Goal: Task Accomplishment & Management: Use online tool/utility

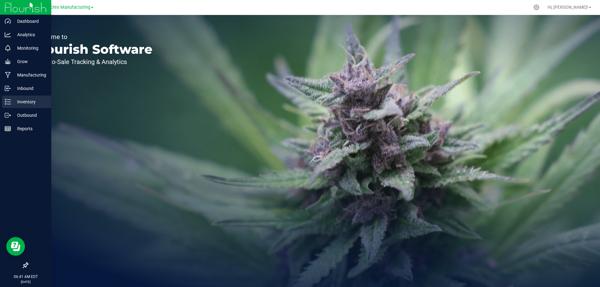
click at [13, 102] on p "Inventory" at bounding box center [29, 101] width 37 height 7
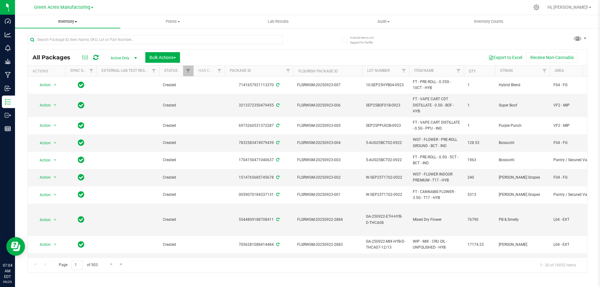
click at [72, 22] on span "Inventory" at bounding box center [67, 22] width 105 height 6
click at [69, 75] on span "From bill of materials" at bounding box center [43, 74] width 57 height 5
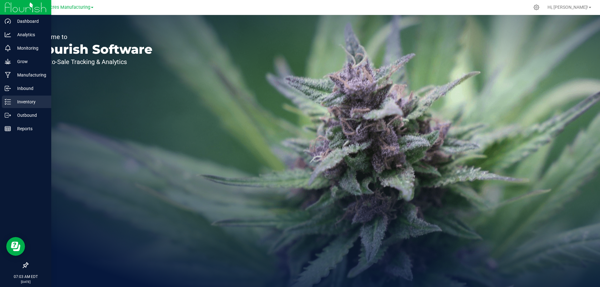
click at [15, 99] on p "Inventory" at bounding box center [29, 101] width 37 height 7
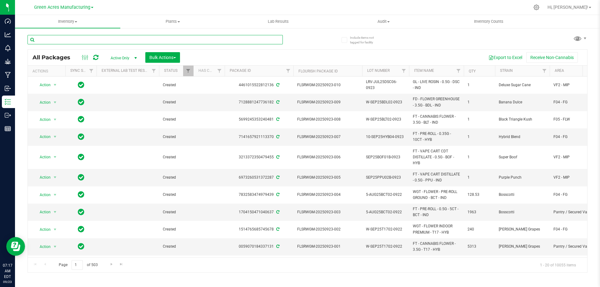
paste input "SEP25DRM03"
type input "SEP25DRM03"
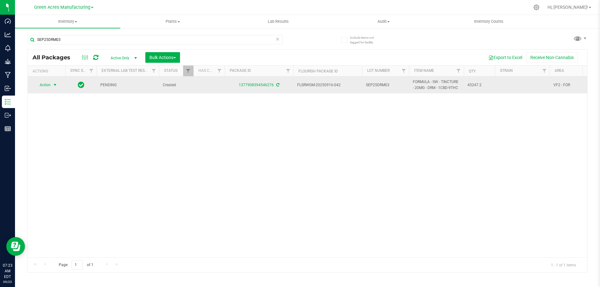
click at [49, 86] on span "Action" at bounding box center [42, 85] width 17 height 9
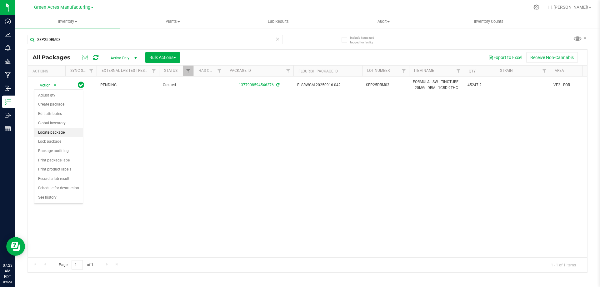
click at [58, 132] on li "Locate package" at bounding box center [58, 132] width 48 height 9
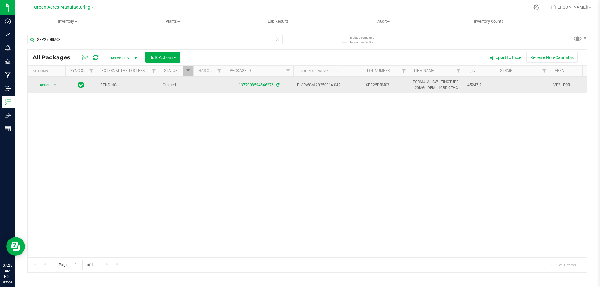
click at [319, 86] on span "FLSRWGM-20250916-042" at bounding box center [327, 85] width 61 height 6
copy tr "FLSRWGM-20250916-042"
click at [375, 84] on span "SEP25DRM03" at bounding box center [385, 85] width 39 height 6
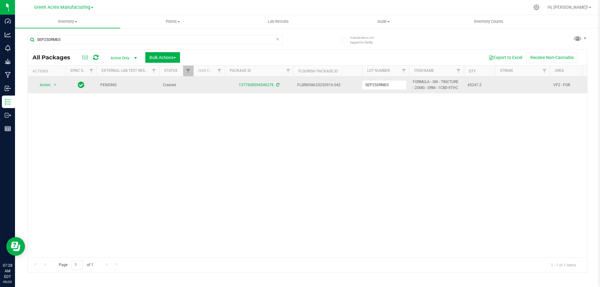
click at [375, 84] on input "SEP25DRM03" at bounding box center [384, 85] width 45 height 10
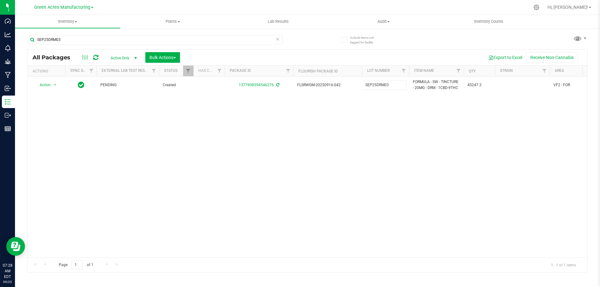
click at [383, 124] on div "Action Action Adjust qty Create package Edit attributes Global inventory Locate…" at bounding box center [307, 167] width 559 height 181
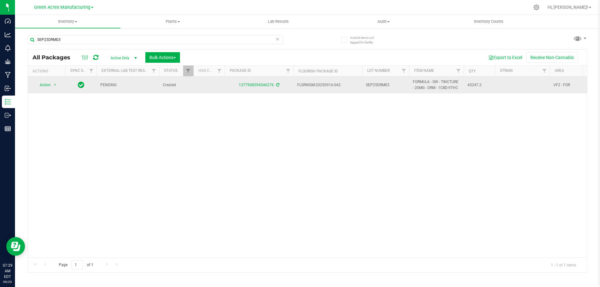
click at [473, 85] on span "45247.2" at bounding box center [479, 85] width 24 height 6
copy span "45247.2"
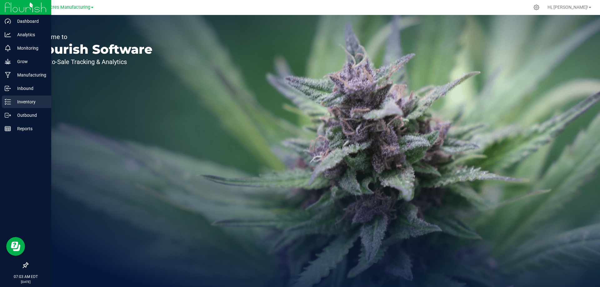
click at [13, 107] on div "Inventory" at bounding box center [26, 102] width 49 height 12
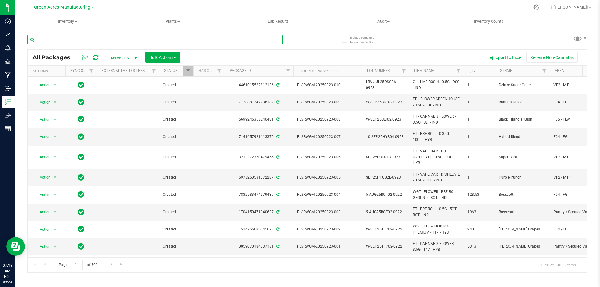
paste input "SEP25SOO04"
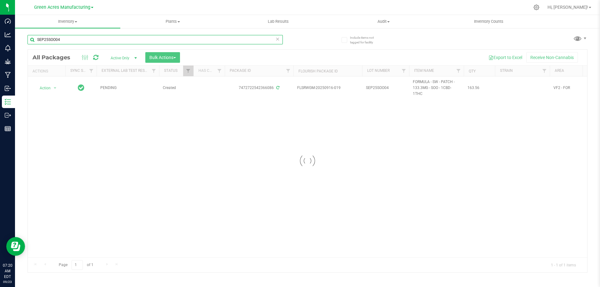
type input "SEP25SOO04"
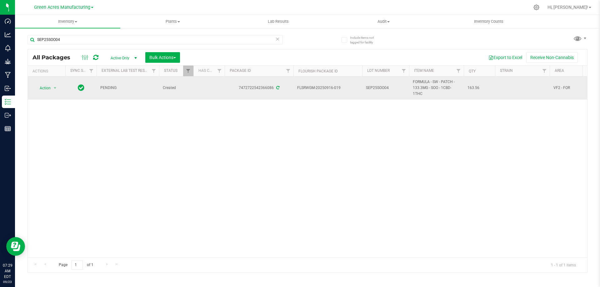
click at [315, 88] on span "FLSRWGM-20250916-019" at bounding box center [327, 88] width 61 height 6
copy tr "FLSRWGM-20250916-019"
click at [378, 87] on span "SEP25SOO04" at bounding box center [385, 88] width 39 height 6
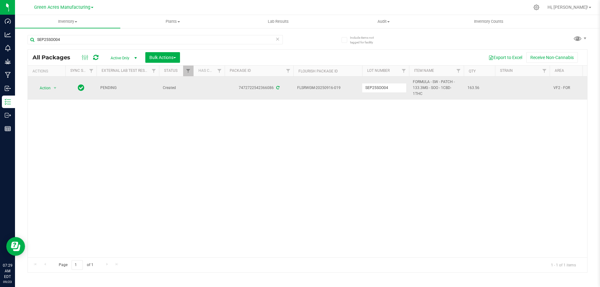
click at [378, 87] on input "SEP25SOO04" at bounding box center [384, 88] width 45 height 10
click at [473, 88] on span "163.56" at bounding box center [479, 88] width 24 height 6
copy span "163.56"
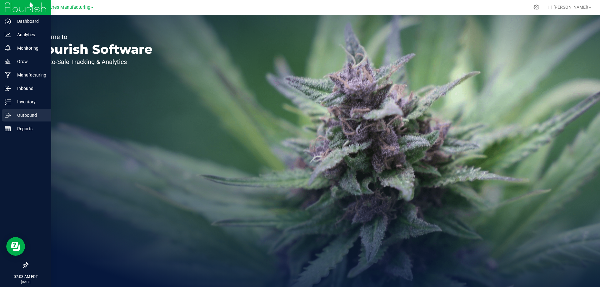
click at [8, 112] on icon at bounding box center [8, 115] width 6 height 6
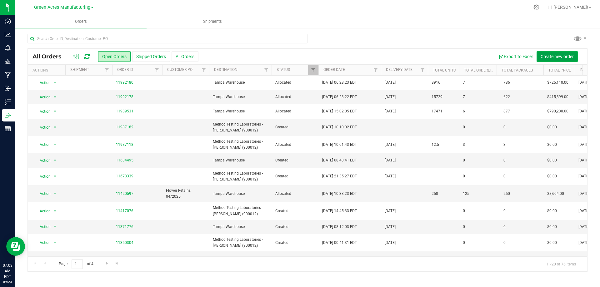
click at [548, 56] on span "Create new order" at bounding box center [556, 56] width 33 height 5
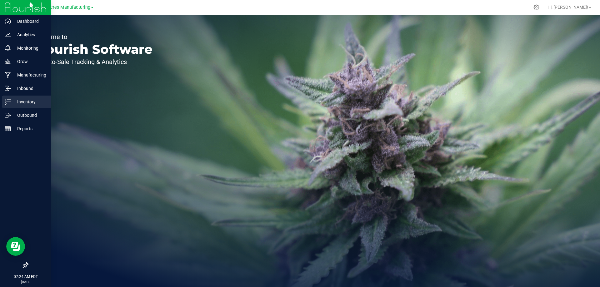
click at [10, 103] on icon at bounding box center [8, 102] width 6 height 6
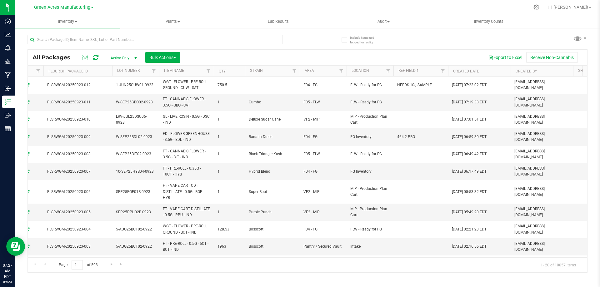
scroll to position [0, 247]
click at [346, 71] on span "Filter" at bounding box center [343, 70] width 5 height 5
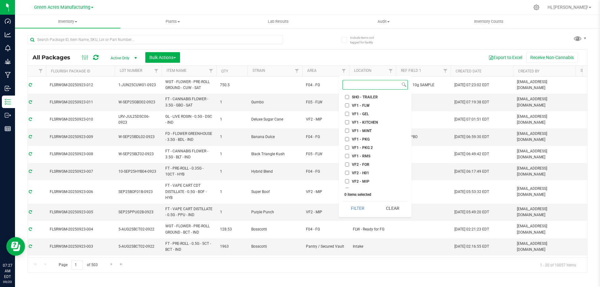
scroll to position [292, 0]
click at [347, 133] on input "VF2 - FOR" at bounding box center [347, 134] width 4 height 4
checkbox input "true"
click at [363, 205] on button "Filter" at bounding box center [357, 208] width 30 height 14
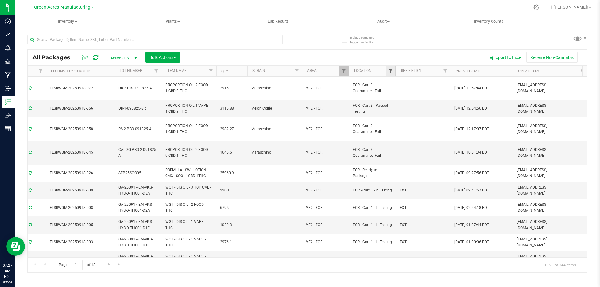
click at [390, 72] on span "Filter" at bounding box center [390, 70] width 5 height 5
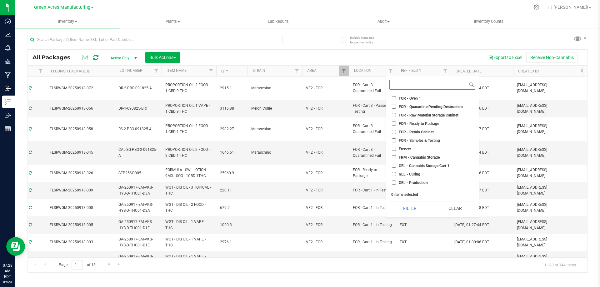
scroll to position [1031, 0]
click at [395, 154] on input "FOR - Ready to Package" at bounding box center [394, 155] width 4 height 4
checkbox input "true"
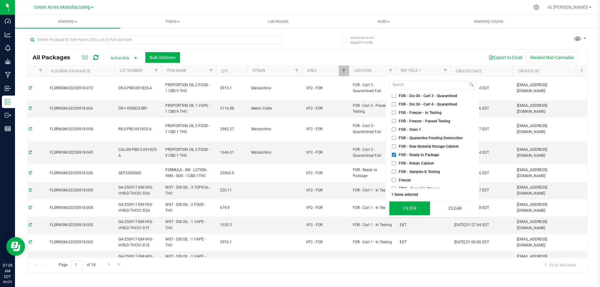
click at [413, 210] on button "Filter" at bounding box center [409, 208] width 41 height 14
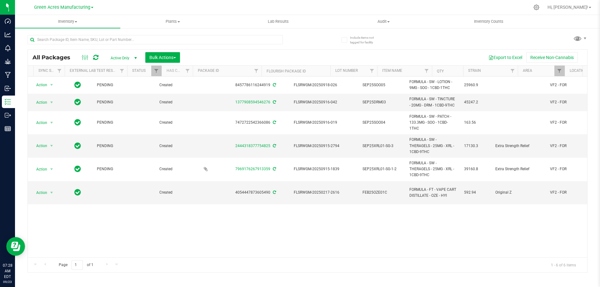
scroll to position [0, 3]
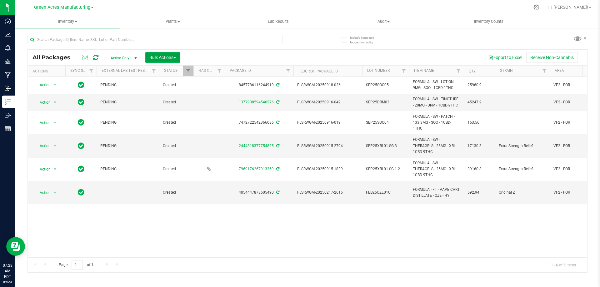
click at [161, 56] on span "Bulk Actions" at bounding box center [162, 57] width 27 height 5
click at [168, 119] on span "Locate packages" at bounding box center [165, 117] width 32 height 5
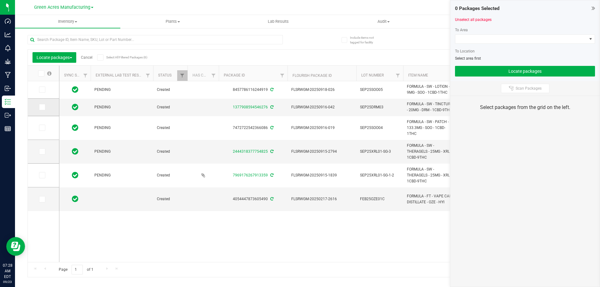
click at [43, 107] on icon at bounding box center [42, 107] width 4 height 0
click at [0, 0] on input "checkbox" at bounding box center [0, 0] width 0 height 0
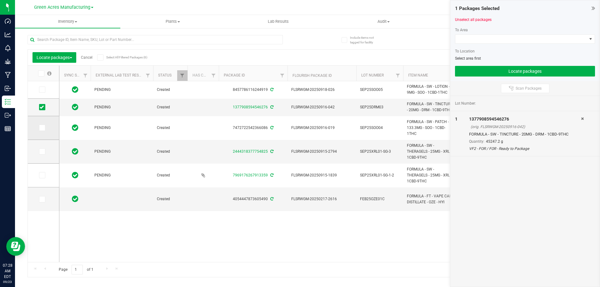
click at [42, 130] on span at bounding box center [42, 128] width 6 height 6
click at [0, 0] on input "checkbox" at bounding box center [0, 0] width 0 height 0
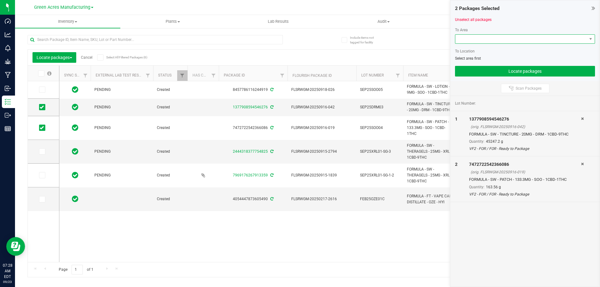
click at [491, 42] on span at bounding box center [520, 39] width 131 height 9
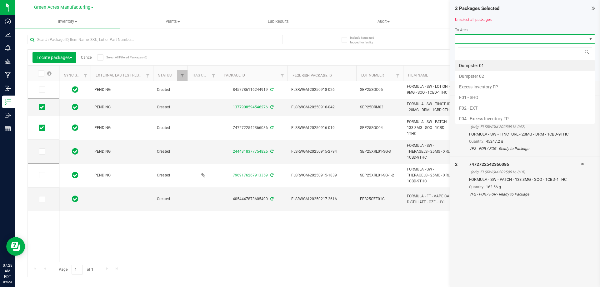
scroll to position [31223, 31093]
click at [485, 74] on li "VF2 - MIP" at bounding box center [524, 75] width 139 height 11
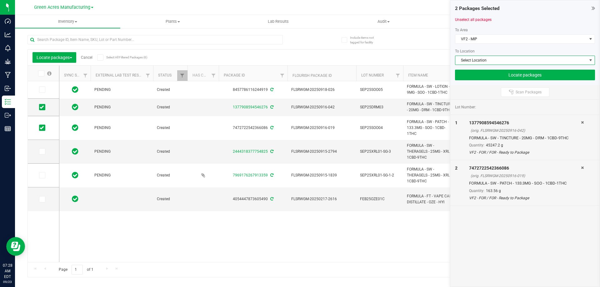
click at [487, 60] on span "Select Location" at bounding box center [520, 60] width 131 height 9
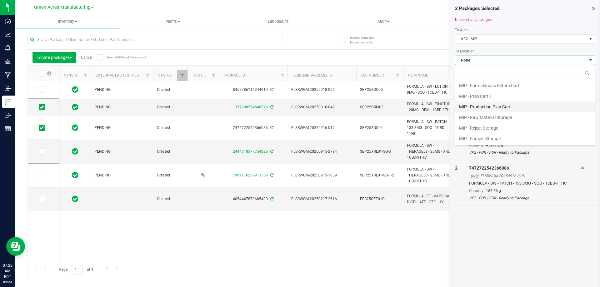
click at [498, 105] on li "MIP - Production Plan Cart" at bounding box center [524, 107] width 139 height 11
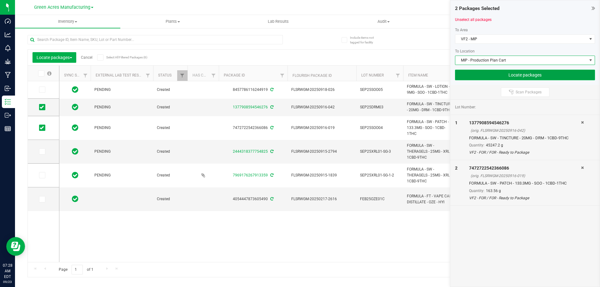
click at [510, 74] on button "Locate packages" at bounding box center [525, 75] width 140 height 11
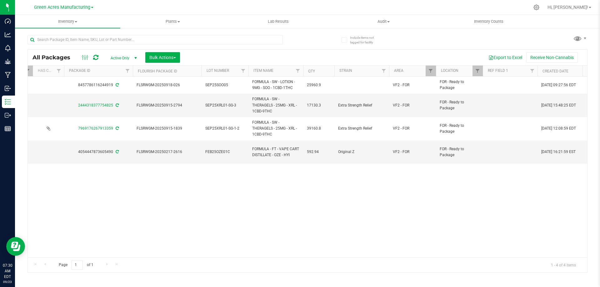
scroll to position [0, 163]
click at [476, 71] on span "Filter" at bounding box center [474, 70] width 5 height 5
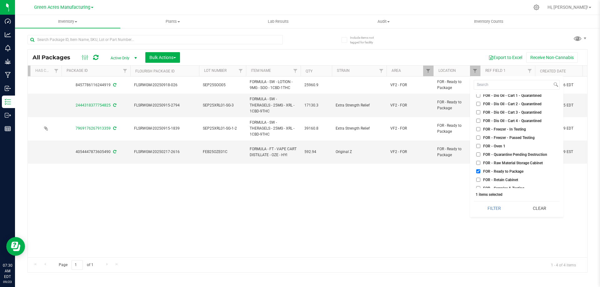
scroll to position [999, 0]
click at [477, 186] on input "FOR - Ready to Package" at bounding box center [478, 186] width 4 height 4
checkbox input "false"
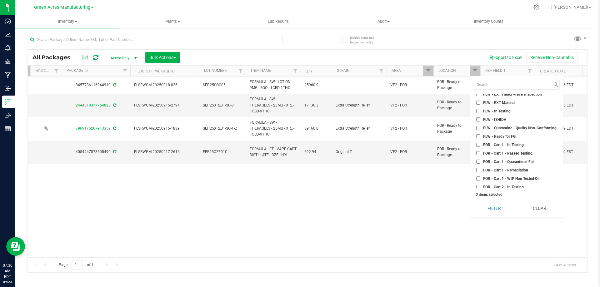
scroll to position [781, 0]
click at [478, 152] on input "FOR - Cart 1 - In Testing" at bounding box center [478, 152] width 4 height 4
checkbox input "true"
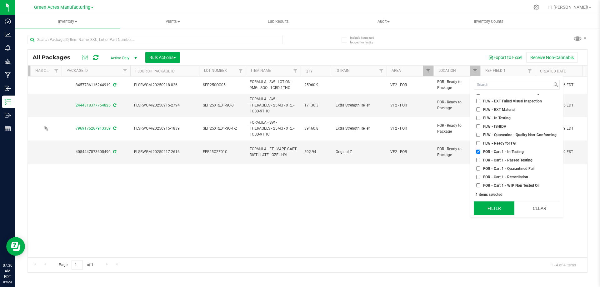
click at [487, 204] on button "Filter" at bounding box center [493, 208] width 41 height 14
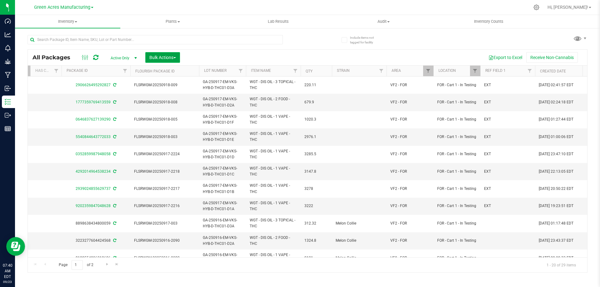
click at [159, 58] on span "Bulk Actions" at bounding box center [162, 57] width 27 height 5
click at [164, 119] on span "Locate packages" at bounding box center [165, 117] width 32 height 5
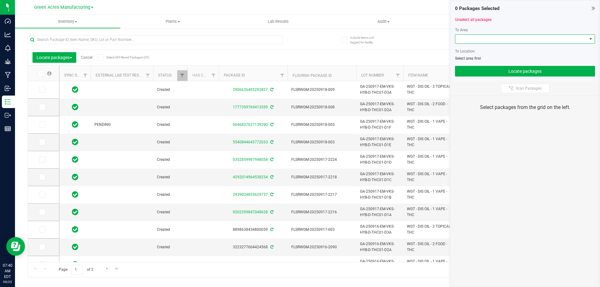
click at [470, 39] on span at bounding box center [520, 39] width 131 height 9
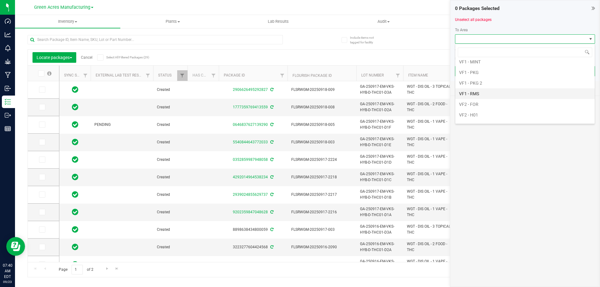
scroll to position [375, 0]
click at [467, 103] on li "VF2 - P5" at bounding box center [524, 105] width 139 height 11
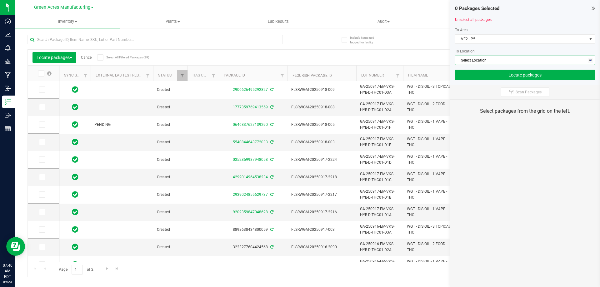
click at [476, 62] on span "Select Location" at bounding box center [520, 60] width 131 height 9
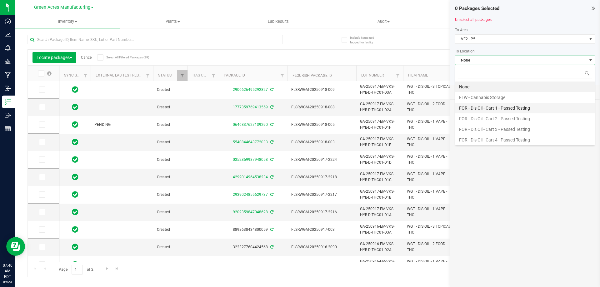
scroll to position [31, 0]
click at [483, 100] on li "FOR - Dis Oil - Cart 3 - Passed Testing" at bounding box center [524, 98] width 139 height 11
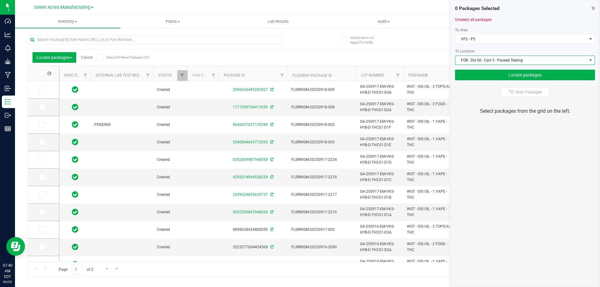
click at [487, 60] on span "FOR - Dis Oil - Cart 3 - Passed Testing" at bounding box center [520, 60] width 131 height 9
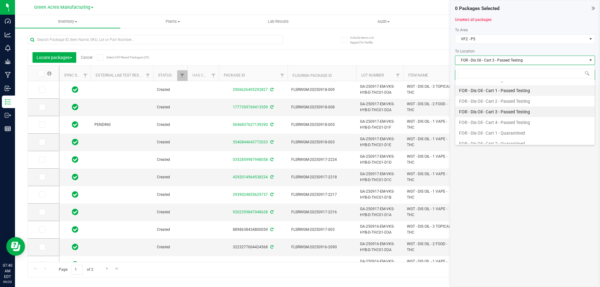
scroll to position [3, 0]
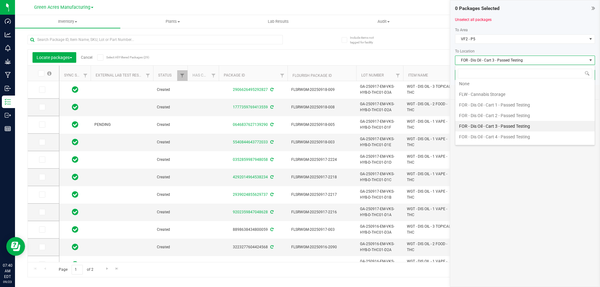
click at [494, 123] on li "FOR - Dis Oil - Cart 3 - Passed Testing" at bounding box center [524, 126] width 139 height 11
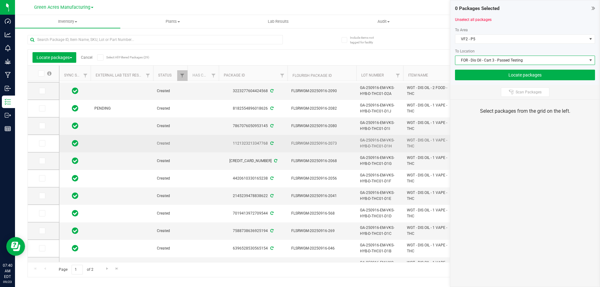
scroll to position [169, 0]
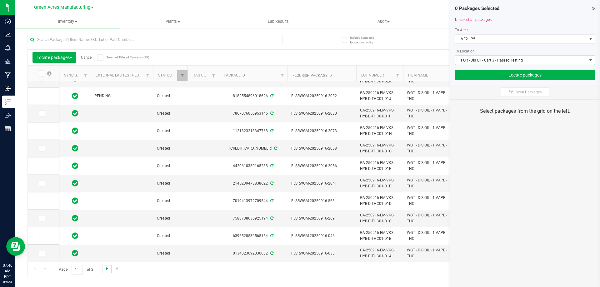
click at [105, 267] on span "Go to the next page" at bounding box center [107, 268] width 5 height 5
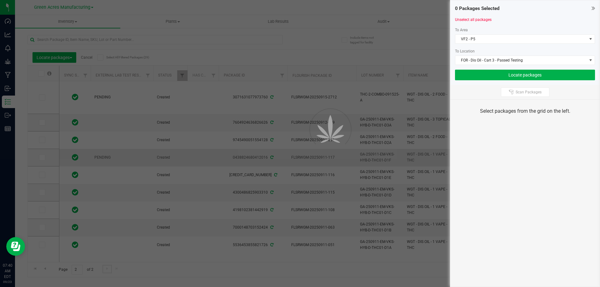
scroll to position [0, 0]
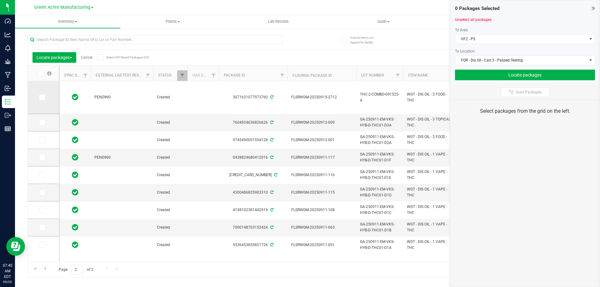
click at [43, 97] on icon at bounding box center [42, 97] width 4 height 0
click at [0, 0] on input "checkbox" at bounding box center [0, 0] width 0 height 0
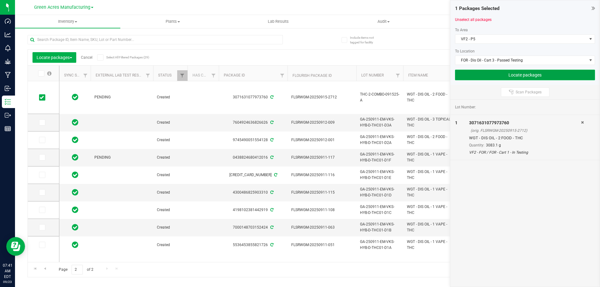
click at [494, 72] on button "Locate packages" at bounding box center [525, 75] width 140 height 11
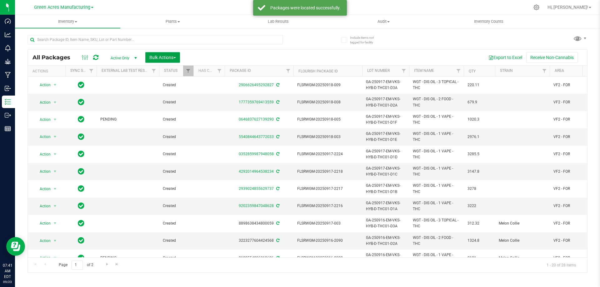
click at [156, 61] on button "Bulk Actions" at bounding box center [162, 57] width 35 height 11
click at [169, 119] on span "Locate packages" at bounding box center [165, 117] width 32 height 5
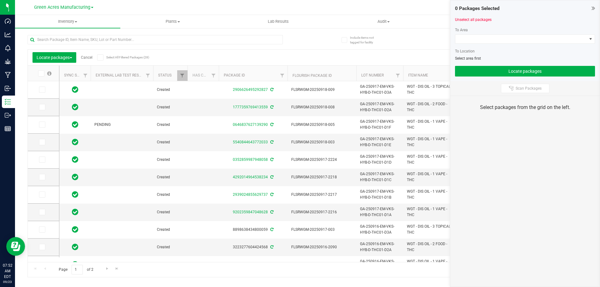
scroll to position [173, 0]
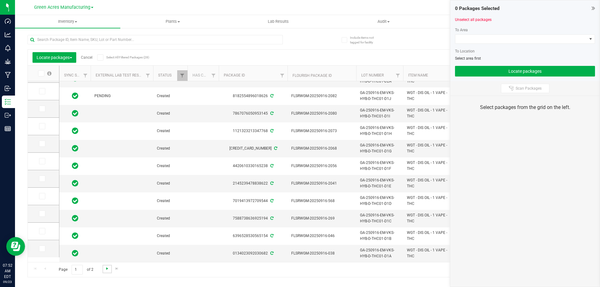
click at [107, 269] on span "Go to the next page" at bounding box center [107, 268] width 5 height 5
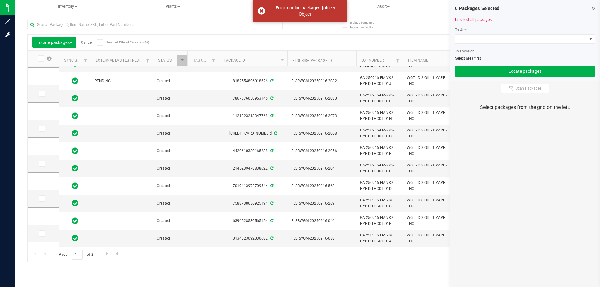
click at [297, 39] on div "Inventory All packages All inventory Waste log Create inventory Plants All plan…" at bounding box center [307, 143] width 585 height 287
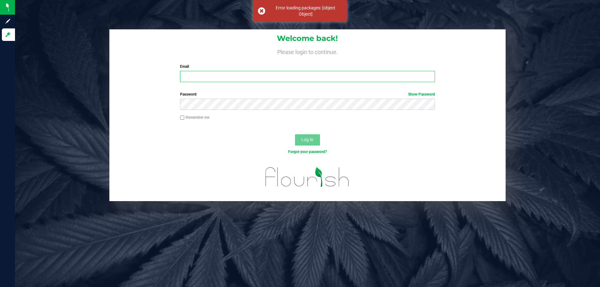
type input "[EMAIL_ADDRESS][DOMAIN_NAME]"
click at [305, 139] on span "Log In" at bounding box center [307, 139] width 12 height 5
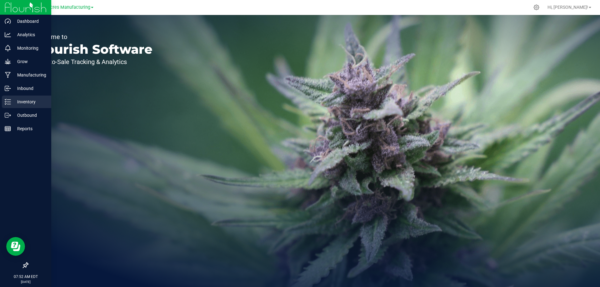
click at [19, 102] on p "Inventory" at bounding box center [29, 101] width 37 height 7
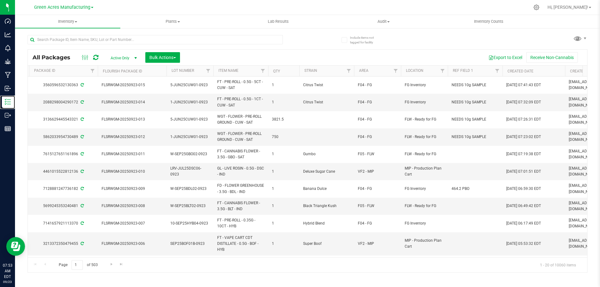
scroll to position [0, 213]
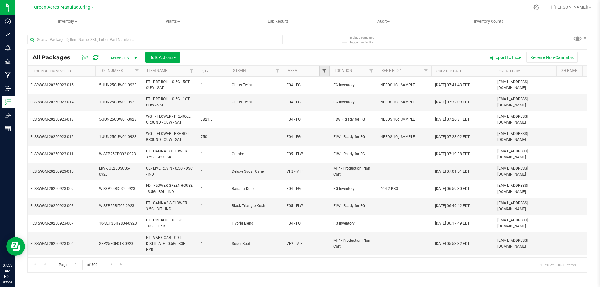
click at [325, 71] on span "Filter" at bounding box center [324, 70] width 5 height 5
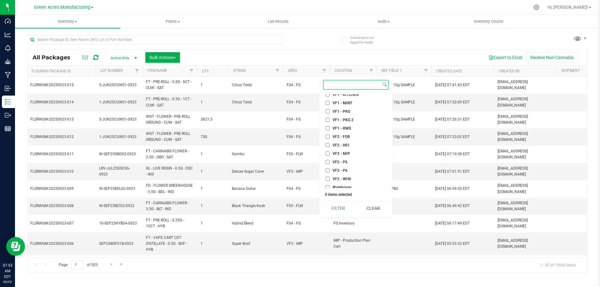
scroll to position [292, 0]
click at [326, 134] on input "VF2 - FOR" at bounding box center [327, 134] width 4 height 4
checkbox input "true"
click at [341, 207] on button "Filter" at bounding box center [338, 208] width 30 height 14
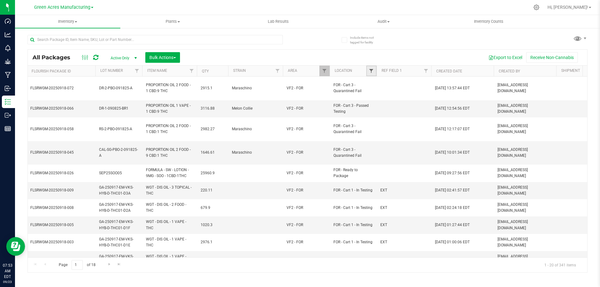
click at [371, 70] on span "Filter" at bounding box center [371, 70] width 5 height 5
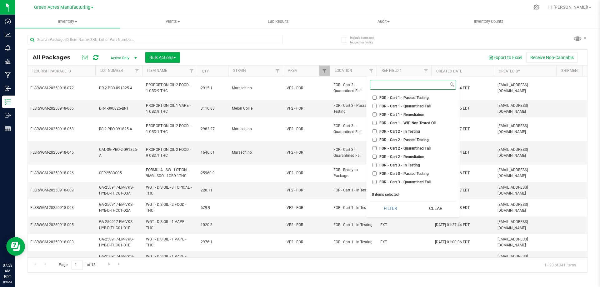
scroll to position [812, 0]
click at [374, 121] on input "FOR - Cart 1 - In Testing" at bounding box center [374, 120] width 4 height 4
checkbox input "true"
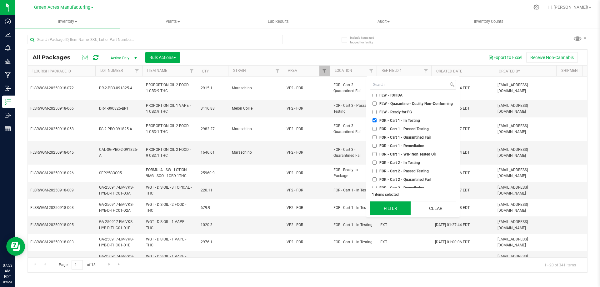
click at [386, 209] on button "Filter" at bounding box center [390, 208] width 41 height 14
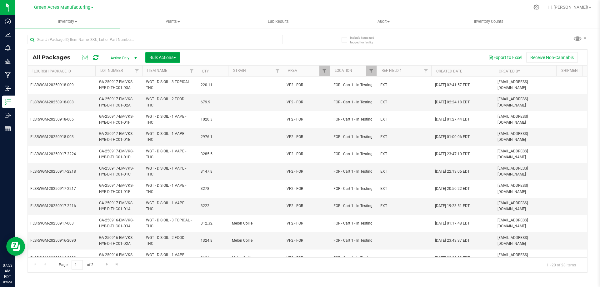
click at [159, 58] on span "Bulk Actions" at bounding box center [162, 57] width 27 height 5
click at [171, 116] on span "Locate packages" at bounding box center [165, 117] width 32 height 5
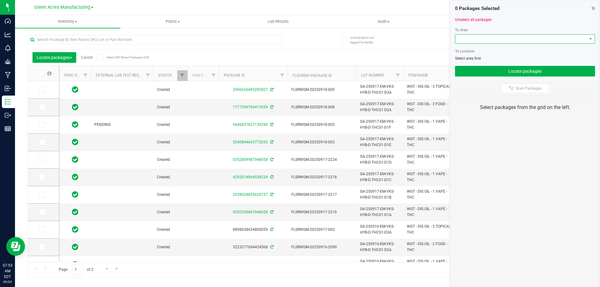
click at [491, 39] on span at bounding box center [520, 39] width 131 height 9
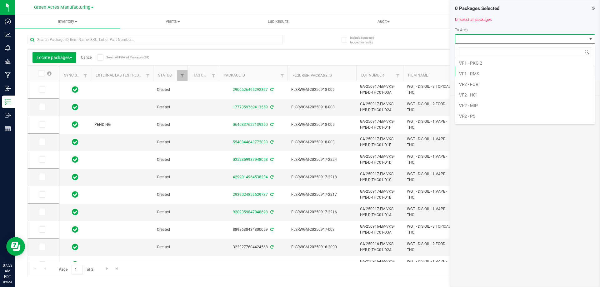
scroll to position [375, 0]
click at [481, 105] on li "VF2 - P5" at bounding box center [524, 105] width 139 height 11
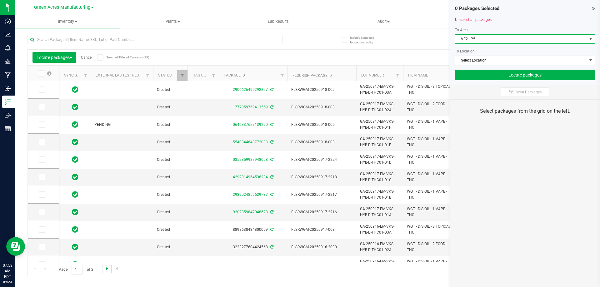
click at [108, 269] on span "Go to the next page" at bounding box center [107, 268] width 5 height 5
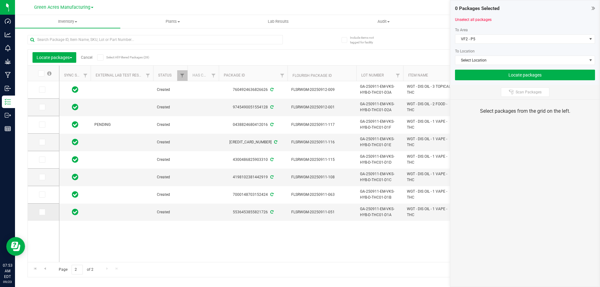
click at [41, 212] on icon at bounding box center [42, 212] width 4 height 0
click at [0, 0] on input "checkbox" at bounding box center [0, 0] width 0 height 0
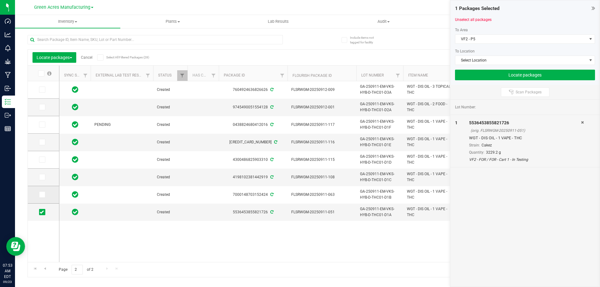
click at [43, 195] on icon at bounding box center [42, 195] width 4 height 0
click at [0, 0] on input "checkbox" at bounding box center [0, 0] width 0 height 0
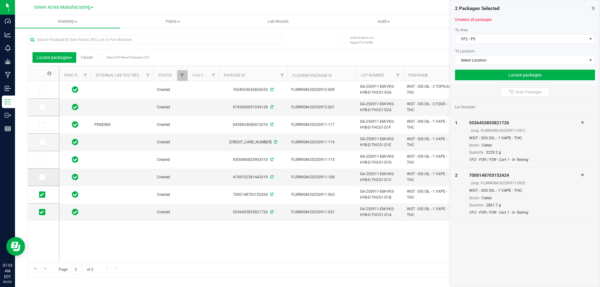
click at [42, 177] on icon at bounding box center [42, 177] width 4 height 0
click at [0, 0] on input "checkbox" at bounding box center [0, 0] width 0 height 0
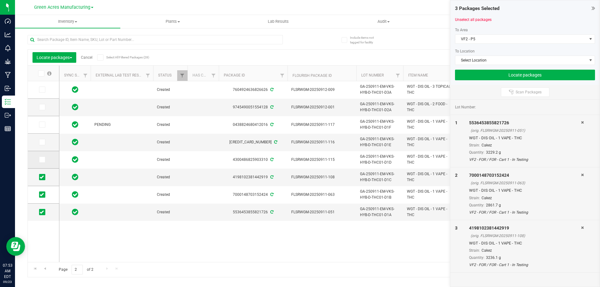
click at [42, 160] on icon at bounding box center [42, 160] width 4 height 0
click at [0, 0] on input "checkbox" at bounding box center [0, 0] width 0 height 0
click at [42, 142] on icon at bounding box center [42, 142] width 4 height 0
click at [0, 0] on input "checkbox" at bounding box center [0, 0] width 0 height 0
click at [43, 125] on icon at bounding box center [42, 125] width 4 height 0
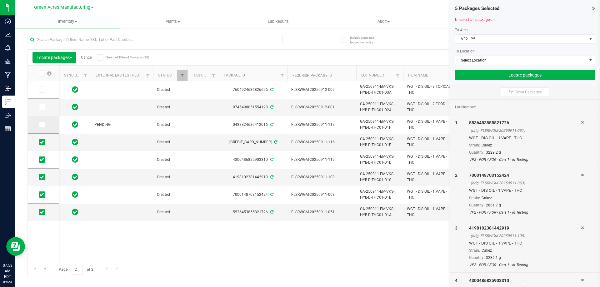
click at [0, 0] on input "checkbox" at bounding box center [0, 0] width 0 height 0
click at [471, 60] on span "Select Location" at bounding box center [520, 60] width 131 height 9
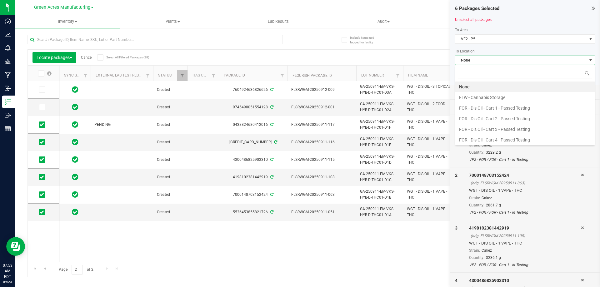
scroll to position [9, 140]
click at [488, 120] on li "FOR - Dis Oil - Cart 2 - Passed Testing" at bounding box center [524, 118] width 139 height 11
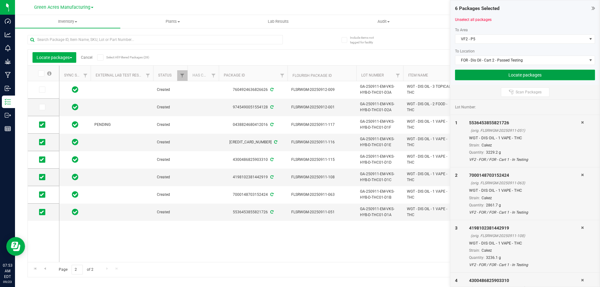
click at [500, 72] on button "Locate packages" at bounding box center [525, 75] width 140 height 11
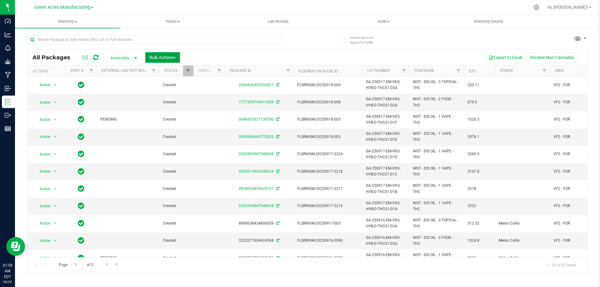
click at [151, 60] on button "Bulk Actions" at bounding box center [162, 57] width 35 height 11
click at [175, 116] on span "Locate packages" at bounding box center [165, 117] width 32 height 5
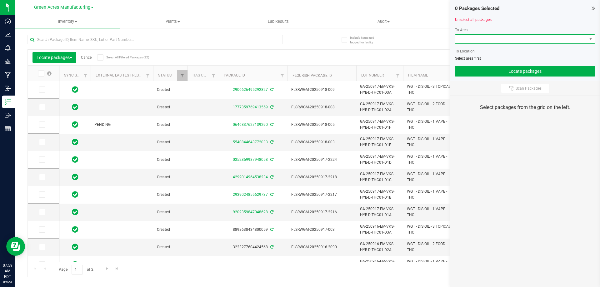
click at [494, 40] on span at bounding box center [520, 39] width 131 height 9
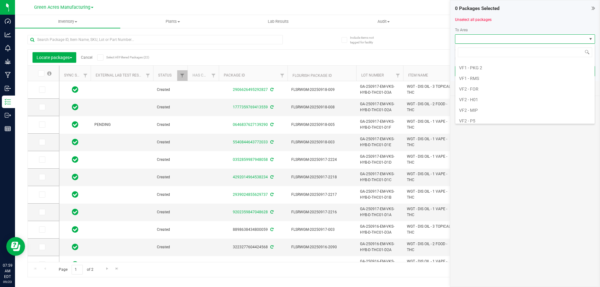
scroll to position [394, 0]
click at [460, 85] on li "VF2 - P5" at bounding box center [524, 85] width 139 height 11
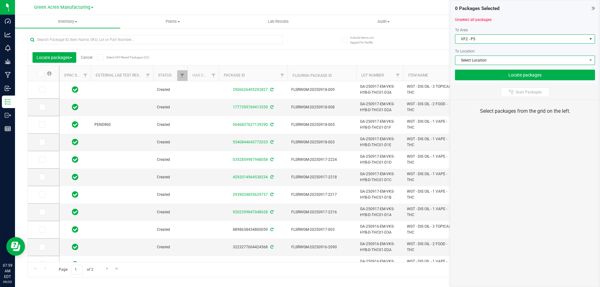
click at [486, 60] on span "Select Location" at bounding box center [520, 60] width 131 height 9
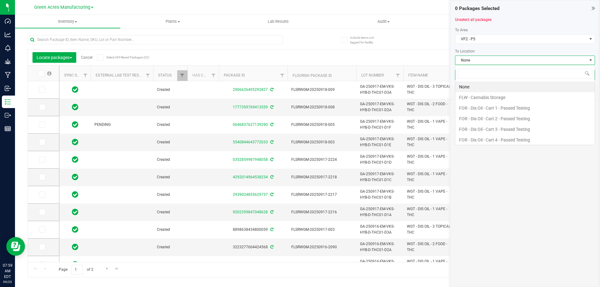
scroll to position [9, 140]
click at [494, 117] on li "FOR - Dis Oil - Cart 2 - Passed Testing" at bounding box center [524, 118] width 139 height 11
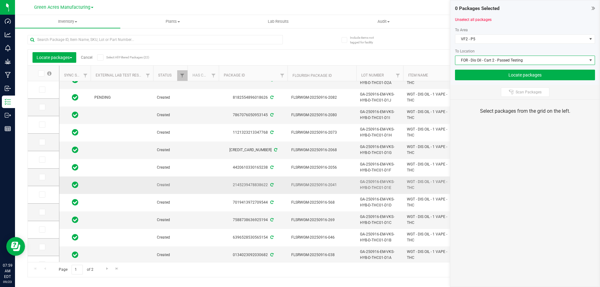
scroll to position [169, 0]
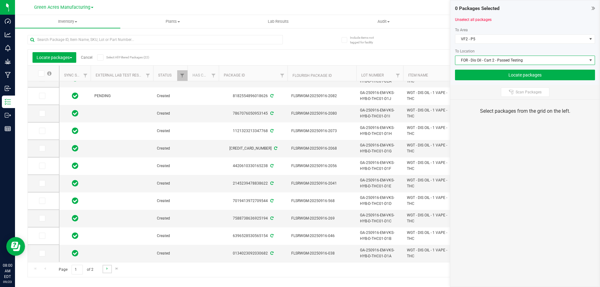
click at [104, 267] on link "Go to the next page" at bounding box center [106, 269] width 9 height 8
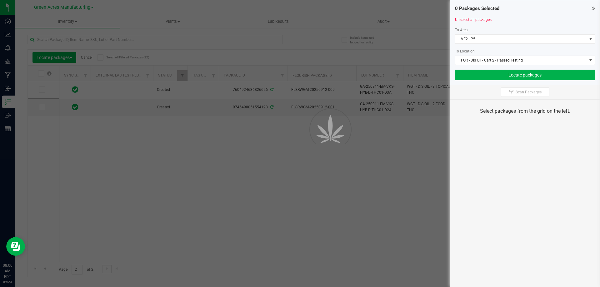
scroll to position [0, 0]
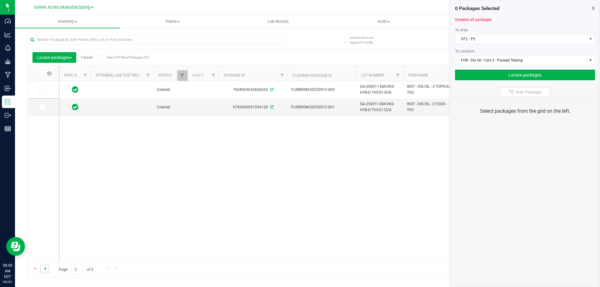
click at [44, 270] on span "Go to the previous page" at bounding box center [44, 268] width 5 height 5
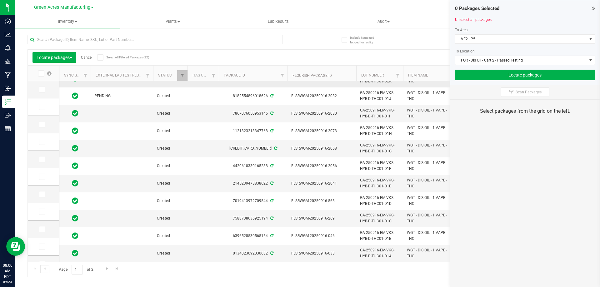
scroll to position [169, 0]
click at [44, 253] on span at bounding box center [42, 253] width 6 height 6
click at [0, 0] on input "checkbox" at bounding box center [0, 0] width 0 height 0
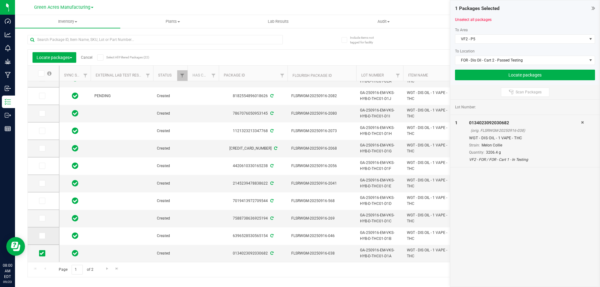
click at [44, 235] on span at bounding box center [42, 236] width 6 height 6
click at [0, 0] on input "checkbox" at bounding box center [0, 0] width 0 height 0
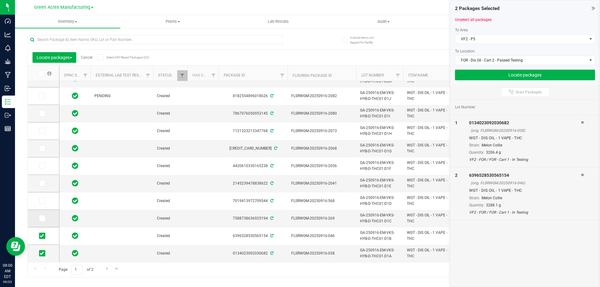
click at [42, 218] on icon at bounding box center [42, 218] width 4 height 0
click at [0, 0] on input "checkbox" at bounding box center [0, 0] width 0 height 0
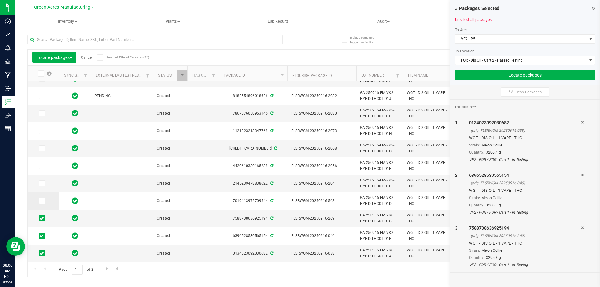
click at [42, 201] on icon at bounding box center [42, 201] width 4 height 0
click at [0, 0] on input "checkbox" at bounding box center [0, 0] width 0 height 0
click at [43, 183] on icon at bounding box center [42, 183] width 4 height 0
click at [0, 0] on input "checkbox" at bounding box center [0, 0] width 0 height 0
click at [42, 166] on icon at bounding box center [42, 166] width 4 height 0
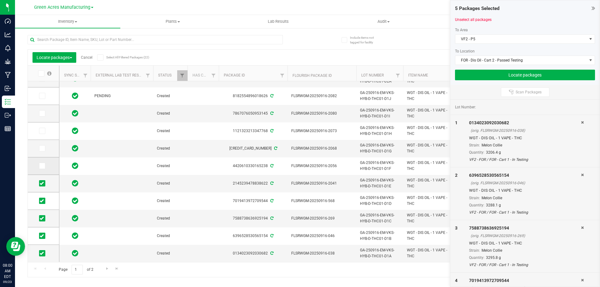
click at [0, 0] on input "checkbox" at bounding box center [0, 0] width 0 height 0
click at [42, 148] on icon at bounding box center [42, 148] width 4 height 0
click at [0, 0] on input "checkbox" at bounding box center [0, 0] width 0 height 0
click at [43, 131] on icon at bounding box center [42, 131] width 4 height 0
click at [0, 0] on input "checkbox" at bounding box center [0, 0] width 0 height 0
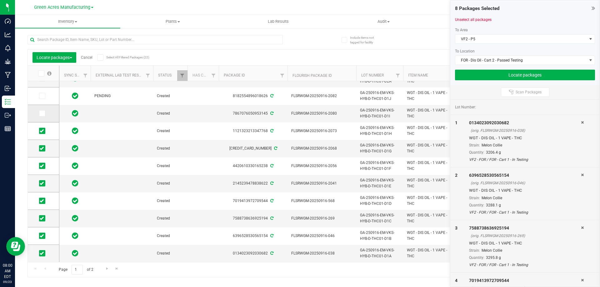
click at [43, 113] on icon at bounding box center [42, 113] width 4 height 0
click at [0, 0] on input "checkbox" at bounding box center [0, 0] width 0 height 0
click at [42, 96] on icon at bounding box center [42, 96] width 4 height 0
click at [0, 0] on input "checkbox" at bounding box center [0, 0] width 0 height 0
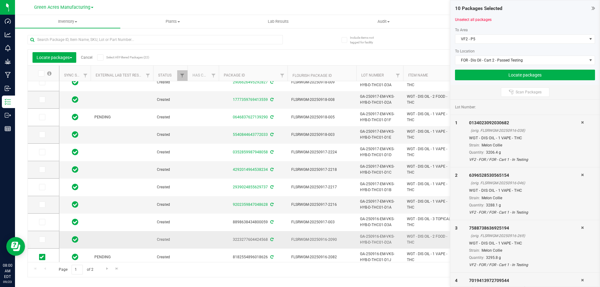
scroll to position [0, 0]
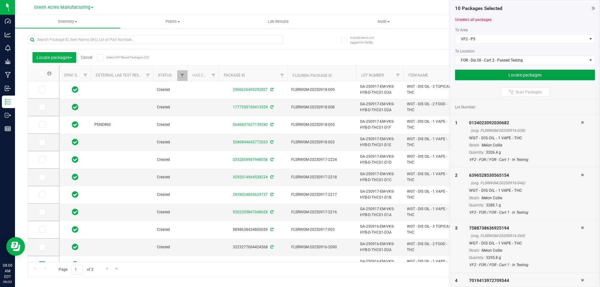
click at [501, 74] on button "Locate packages" at bounding box center [525, 75] width 140 height 11
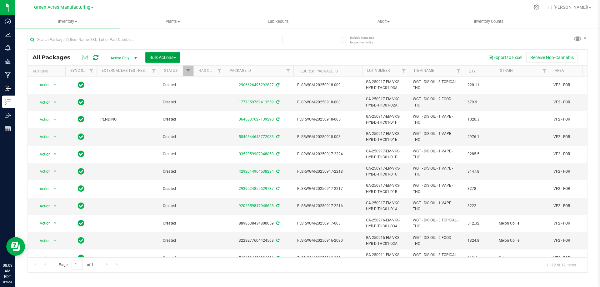
click at [165, 59] on span "Bulk Actions" at bounding box center [162, 57] width 27 height 5
click at [175, 121] on div "Locate packages" at bounding box center [169, 118] width 40 height 10
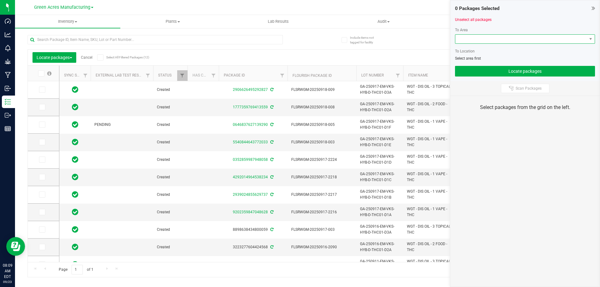
click at [489, 39] on span at bounding box center [520, 39] width 131 height 9
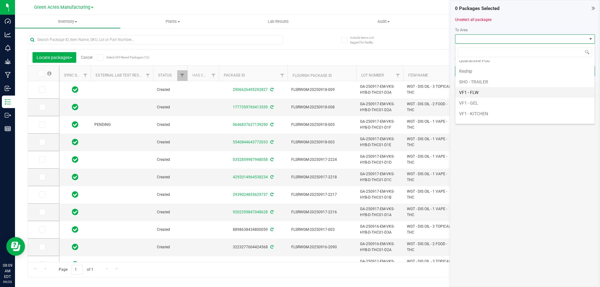
scroll to position [394, 0]
click at [478, 83] on li "VF2 - P5" at bounding box center [524, 85] width 139 height 11
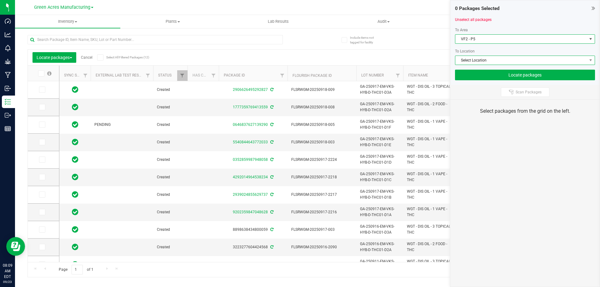
click at [477, 59] on span "Select Location" at bounding box center [520, 60] width 131 height 9
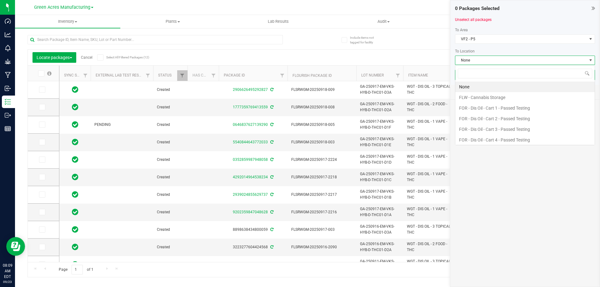
scroll to position [9, 140]
click at [486, 120] on li "FOR - Dis Oil - Cart 2 - Passed Testing" at bounding box center [524, 118] width 139 height 11
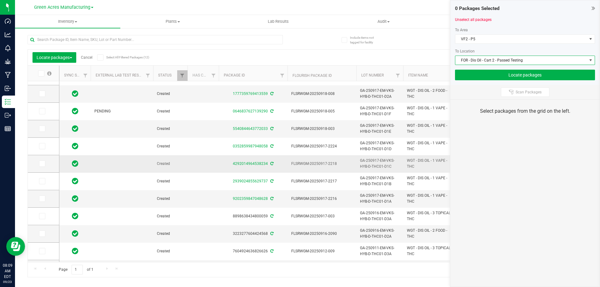
scroll to position [29, 0]
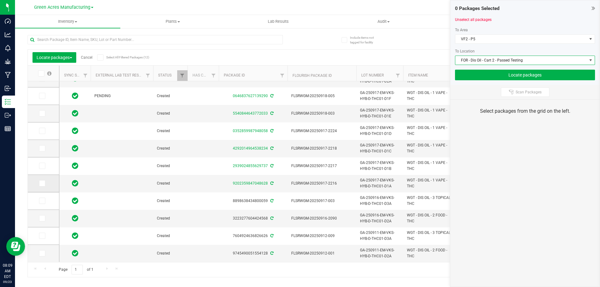
click at [42, 183] on icon at bounding box center [42, 183] width 4 height 0
click at [0, 0] on input "checkbox" at bounding box center [0, 0] width 0 height 0
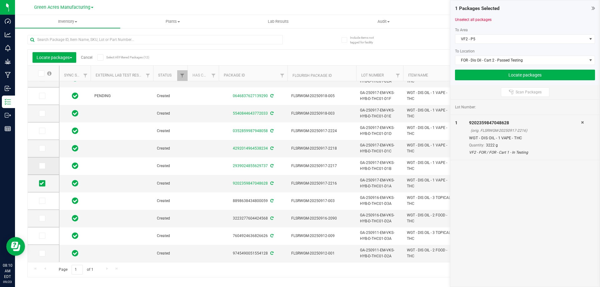
click at [42, 166] on icon at bounding box center [42, 166] width 4 height 0
click at [0, 0] on input "checkbox" at bounding box center [0, 0] width 0 height 0
click at [42, 148] on icon at bounding box center [42, 148] width 4 height 0
click at [0, 0] on input "checkbox" at bounding box center [0, 0] width 0 height 0
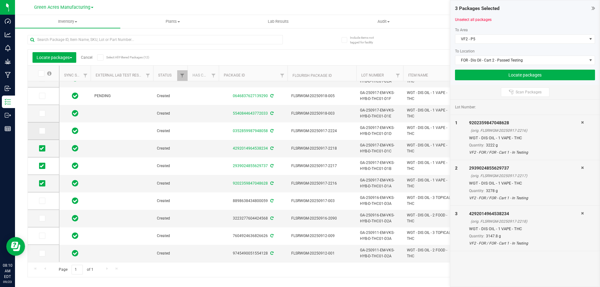
click at [42, 131] on icon at bounding box center [42, 131] width 4 height 0
click at [0, 0] on input "checkbox" at bounding box center [0, 0] width 0 height 0
click at [44, 110] on span at bounding box center [42, 113] width 6 height 6
click at [0, 0] on input "checkbox" at bounding box center [0, 0] width 0 height 0
click at [44, 97] on span at bounding box center [42, 96] width 6 height 6
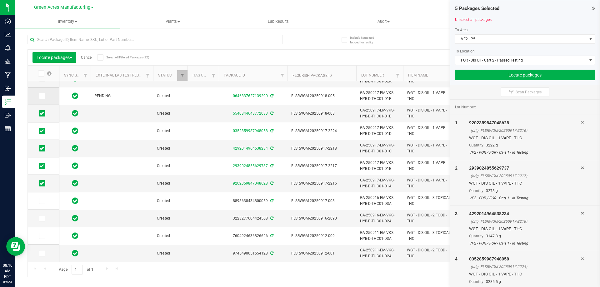
click at [0, 0] on input "checkbox" at bounding box center [0, 0] width 0 height 0
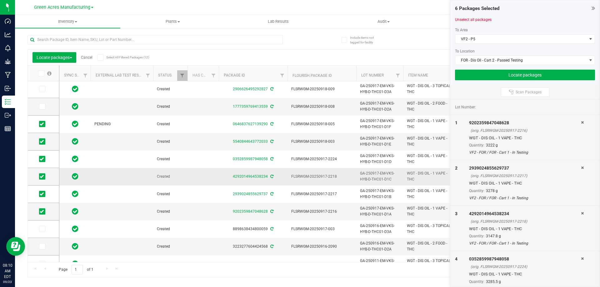
scroll to position [0, 0]
click at [337, 11] on div at bounding box center [320, 7] width 417 height 12
